Goal: Check status: Check status

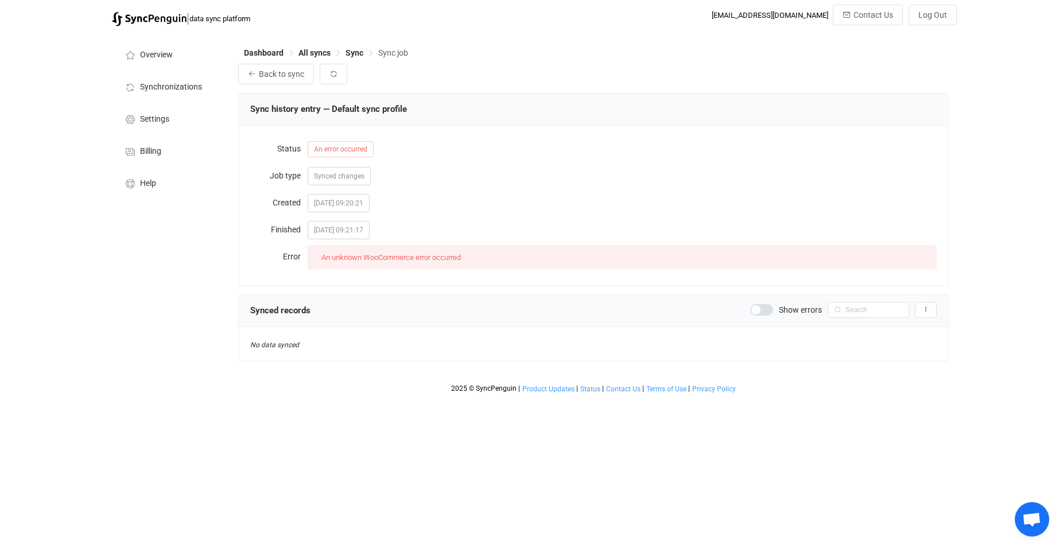
click at [355, 254] on div "An unknown WooCommerce error occurred" at bounding box center [391, 258] width 149 height 16
click at [270, 75] on span "Back to sync" at bounding box center [281, 73] width 45 height 9
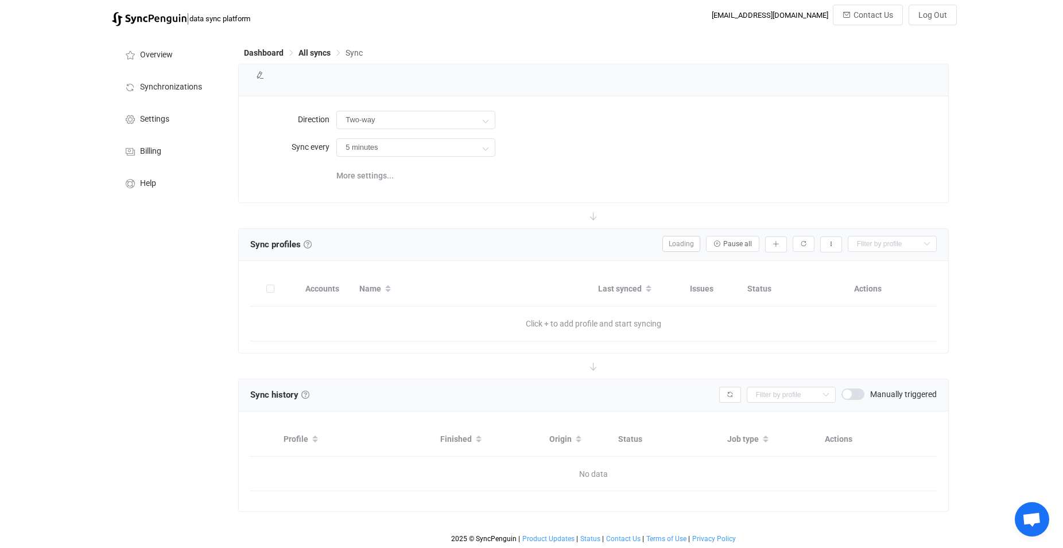
type input "4 hours"
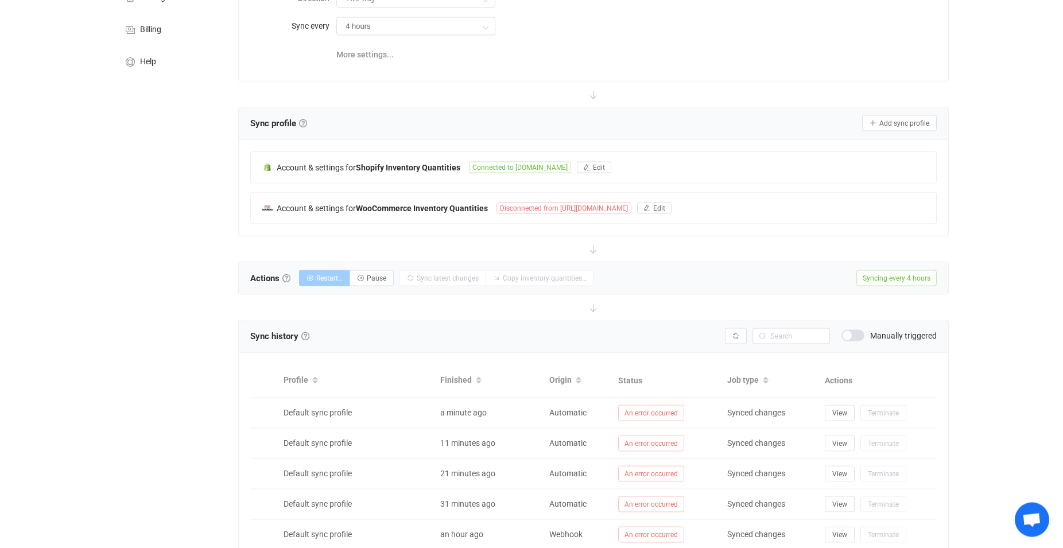
scroll to position [176, 0]
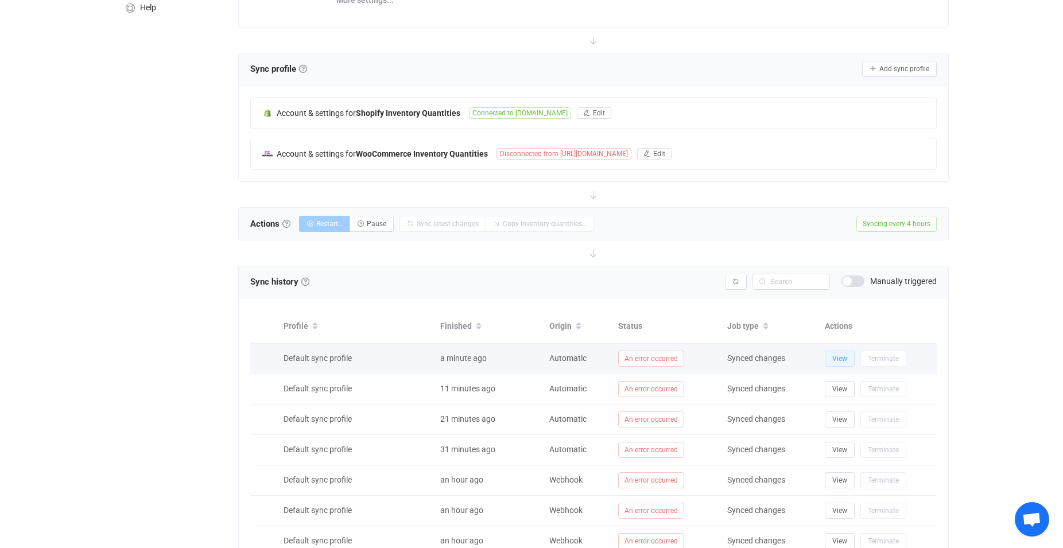
click at [849, 358] on button "View" at bounding box center [840, 359] width 30 height 16
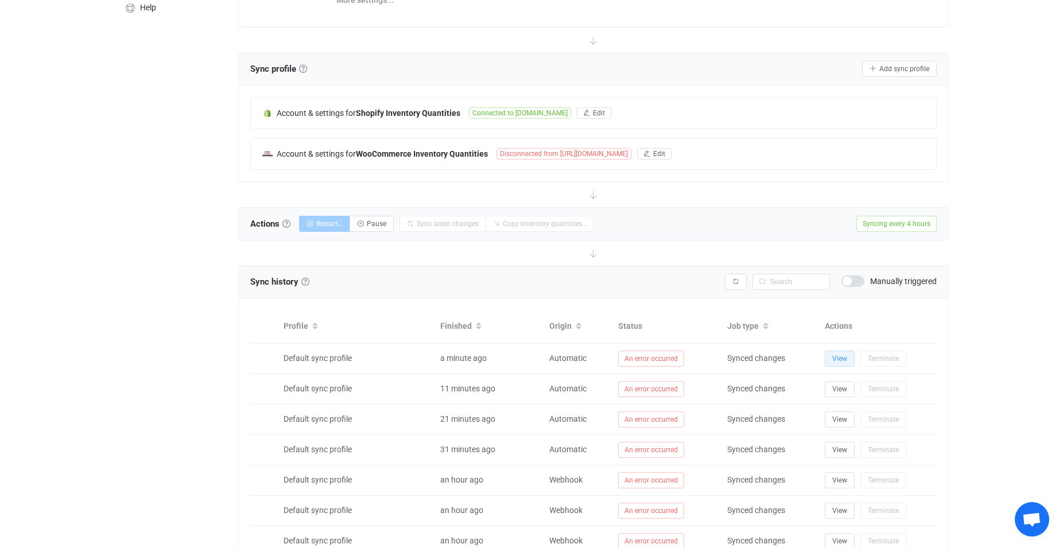
scroll to position [347, 0]
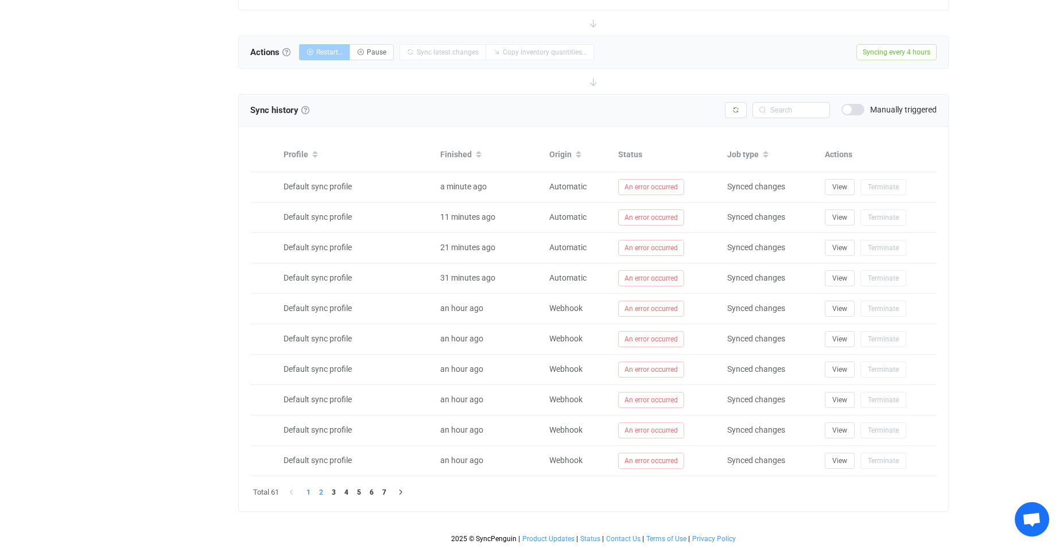
click at [322, 495] on li "2" at bounding box center [321, 492] width 13 height 13
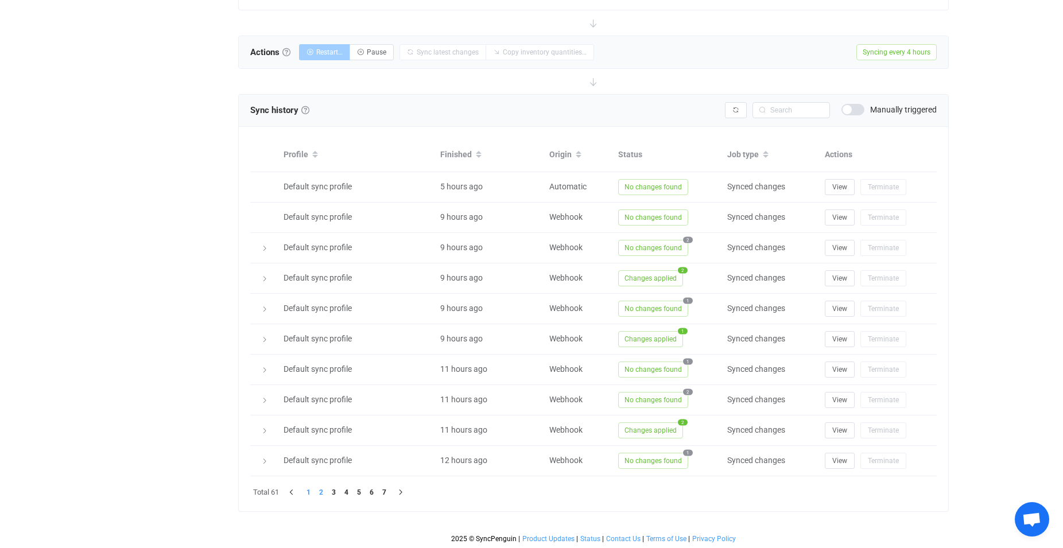
click at [312, 489] on li "1" at bounding box center [308, 492] width 13 height 13
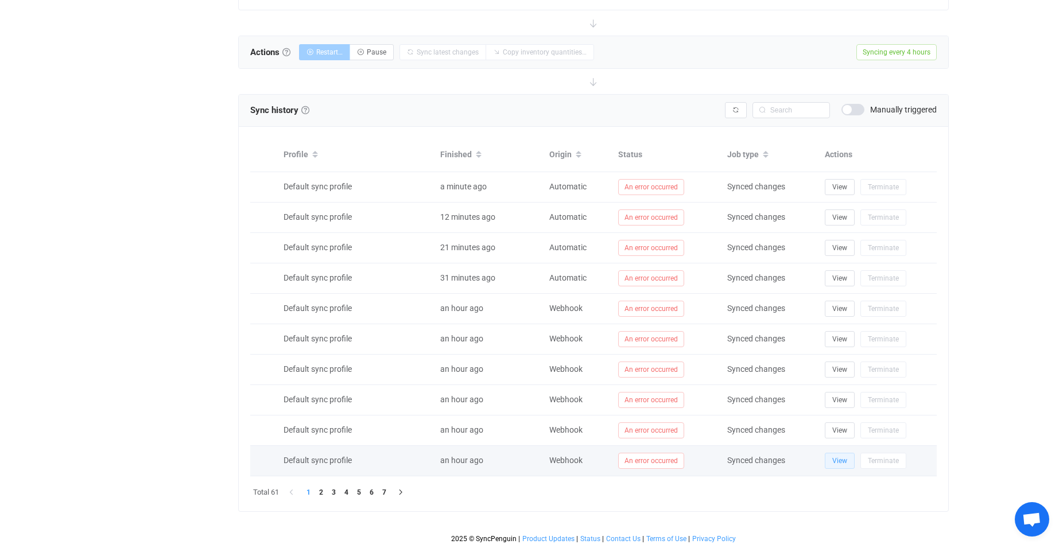
click at [844, 460] on span "View" at bounding box center [840, 461] width 15 height 8
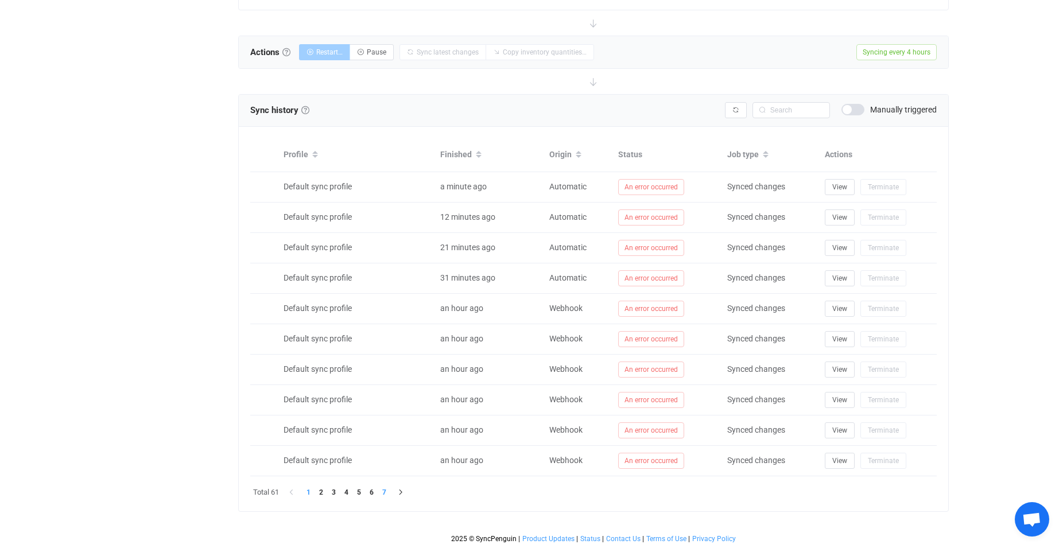
click at [380, 490] on ul "1 2 3 4 5 6 7" at bounding box center [346, 492] width 88 height 13
click at [386, 490] on li "7" at bounding box center [384, 492] width 13 height 13
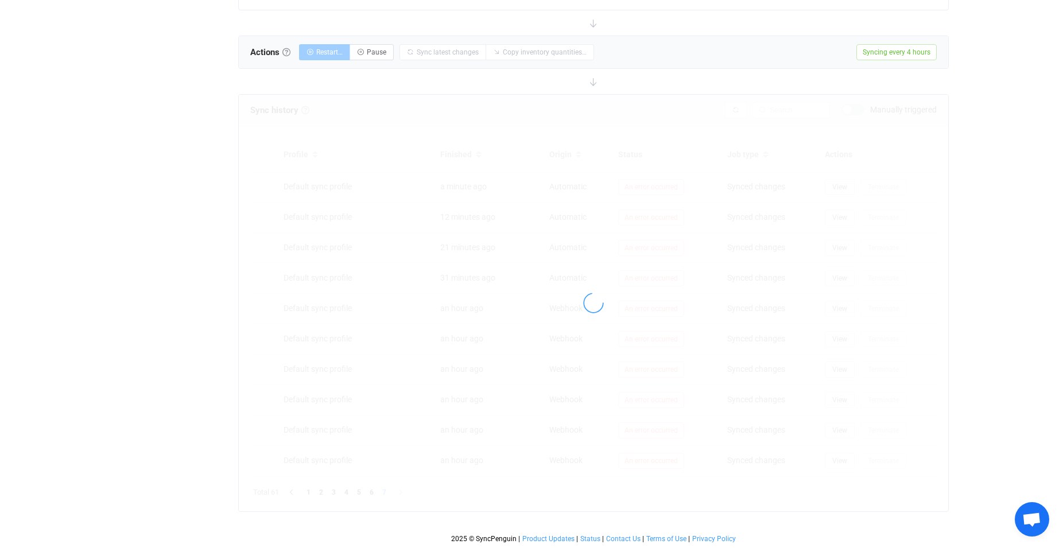
scroll to position [74, 0]
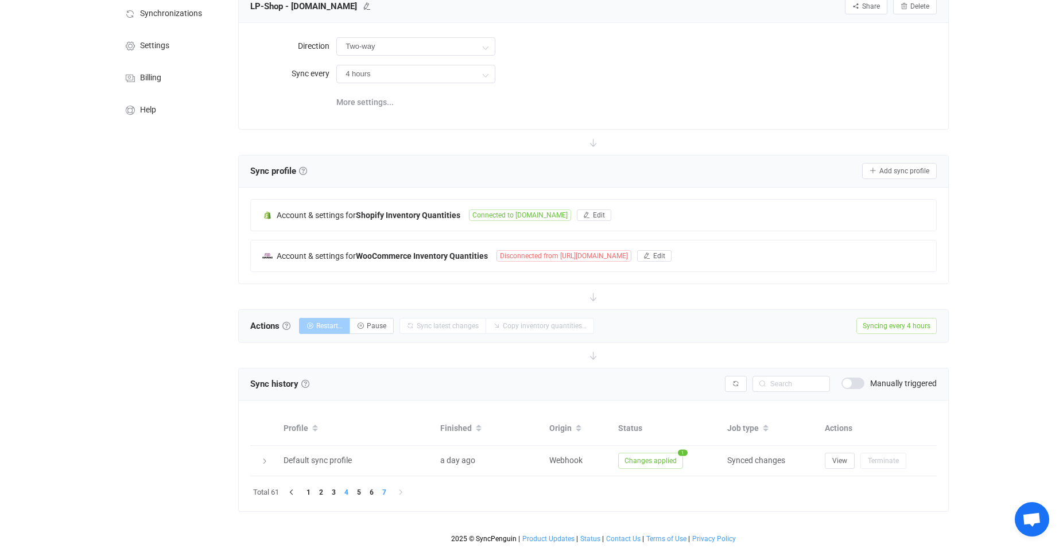
click at [351, 492] on li "4" at bounding box center [346, 492] width 13 height 13
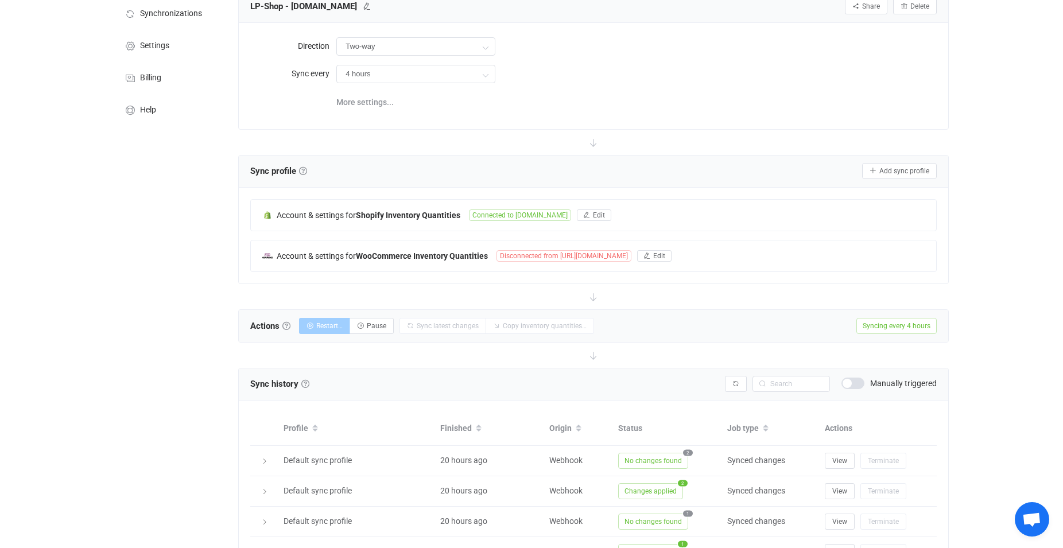
scroll to position [347, 0]
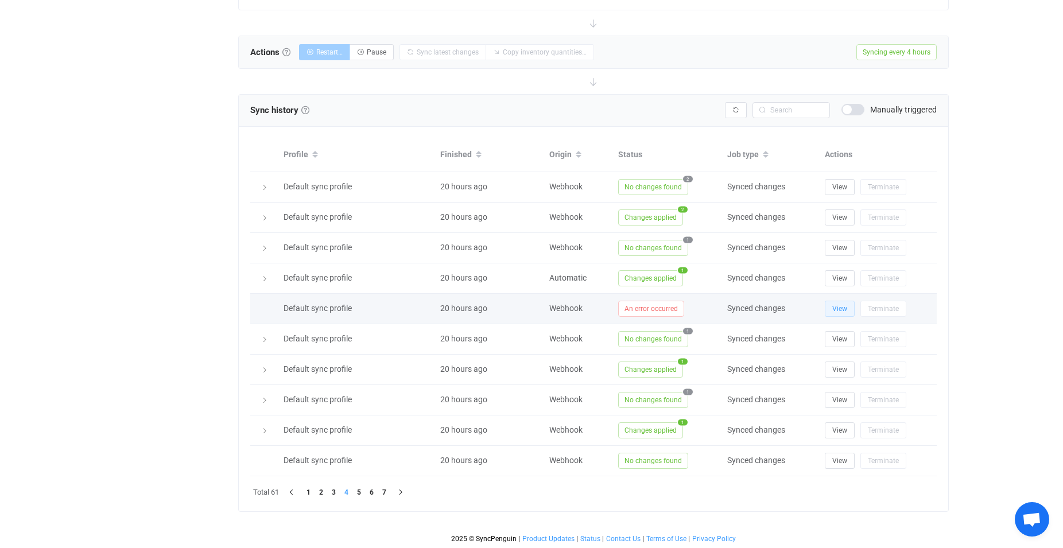
click at [840, 305] on span "View" at bounding box center [840, 309] width 15 height 8
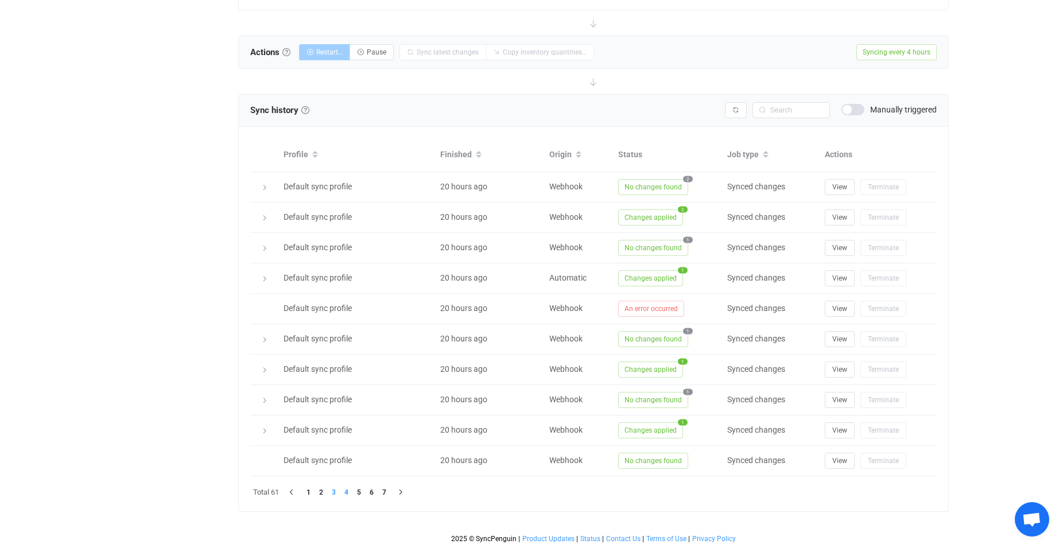
click at [335, 491] on li "3" at bounding box center [333, 492] width 13 height 13
click at [322, 489] on li "2" at bounding box center [321, 492] width 13 height 13
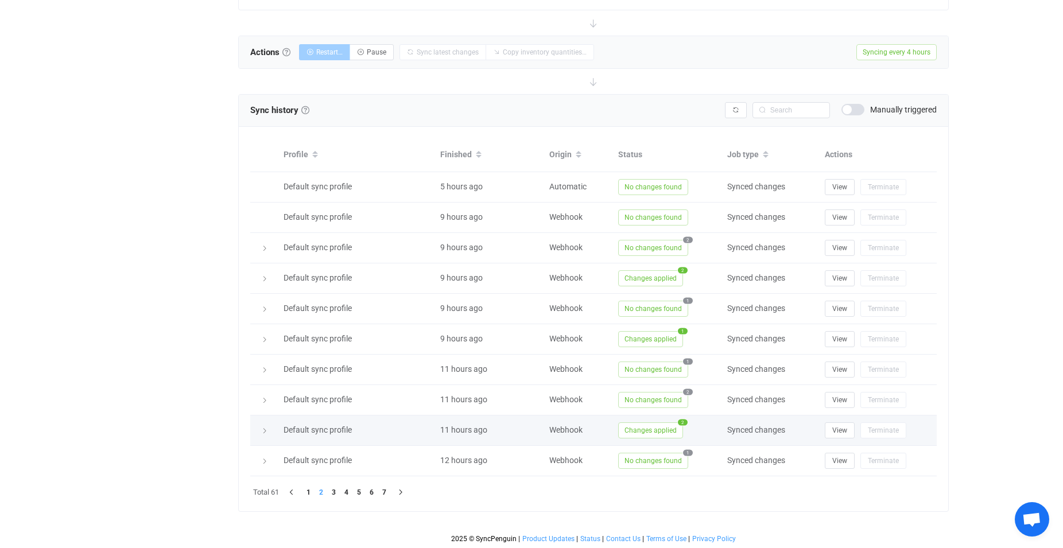
click at [652, 432] on span "Changes applied" at bounding box center [650, 431] width 65 height 16
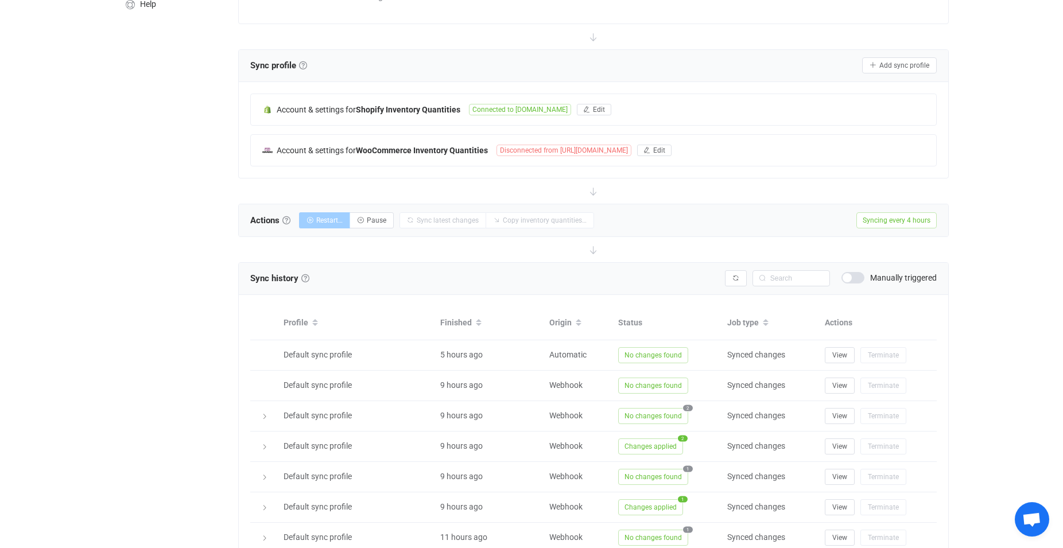
scroll to position [124, 0]
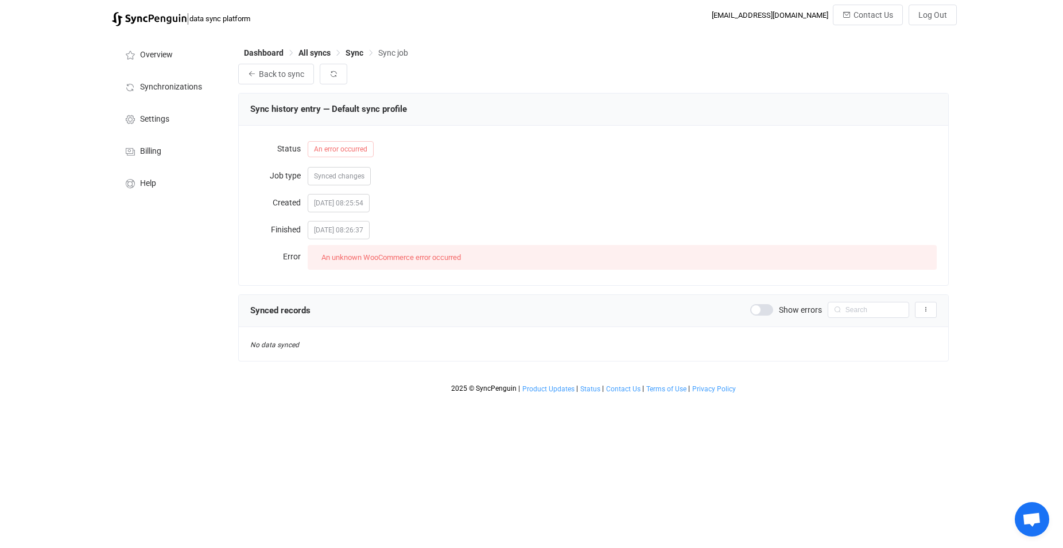
drag, startPoint x: 376, startPoint y: 233, endPoint x: 305, endPoint y: 224, distance: 71.8
click at [305, 224] on div "Finished 2025-09-09 08:26:37" at bounding box center [593, 229] width 687 height 23
click at [332, 228] on span "2025-09-09 08:26:37" at bounding box center [339, 230] width 62 height 18
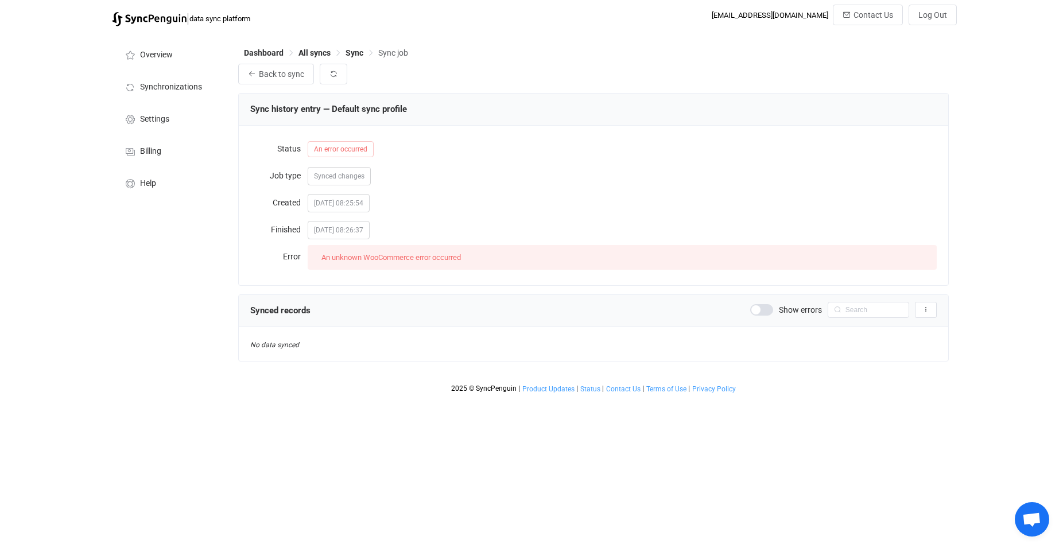
click at [341, 262] on span "An unknown WooCommerce error occurred" at bounding box center [392, 257] width 140 height 9
